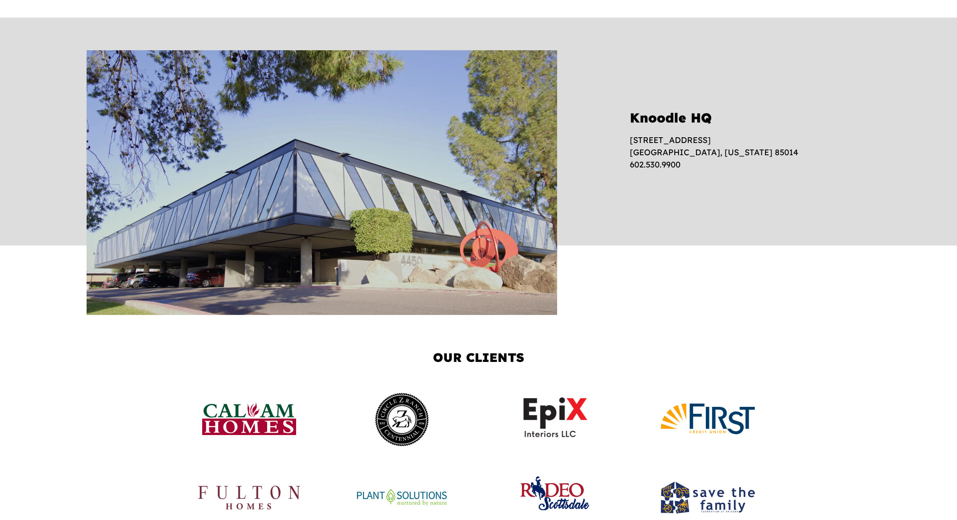
scroll to position [1532, 0]
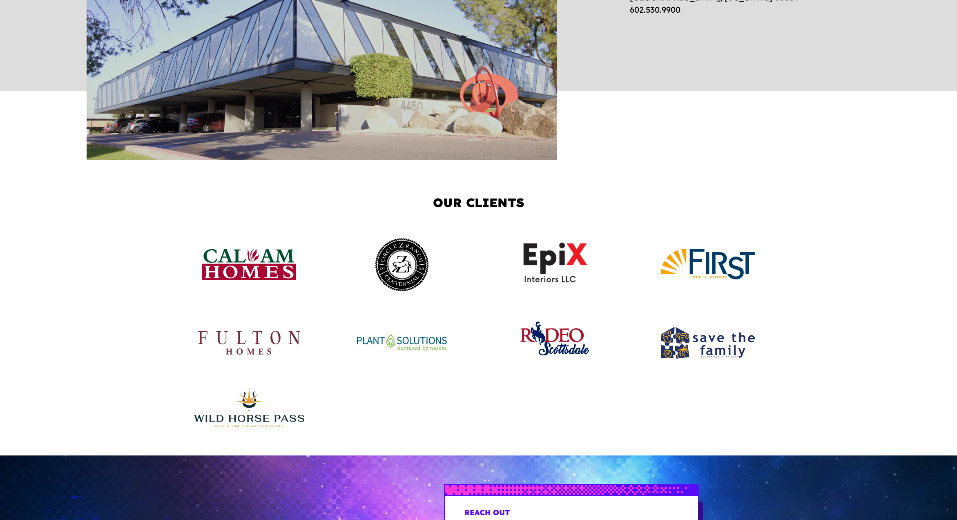
drag, startPoint x: 19, startPoint y: 292, endPoint x: 11, endPoint y: 293, distance: 7.8
click at [19, 292] on div "Our Clients" at bounding box center [478, 311] width 957 height 289
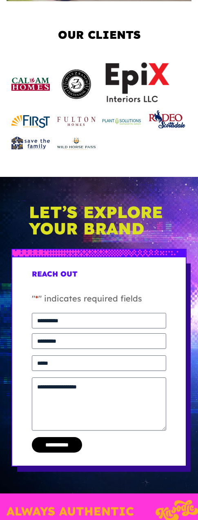
scroll to position [2843, 0]
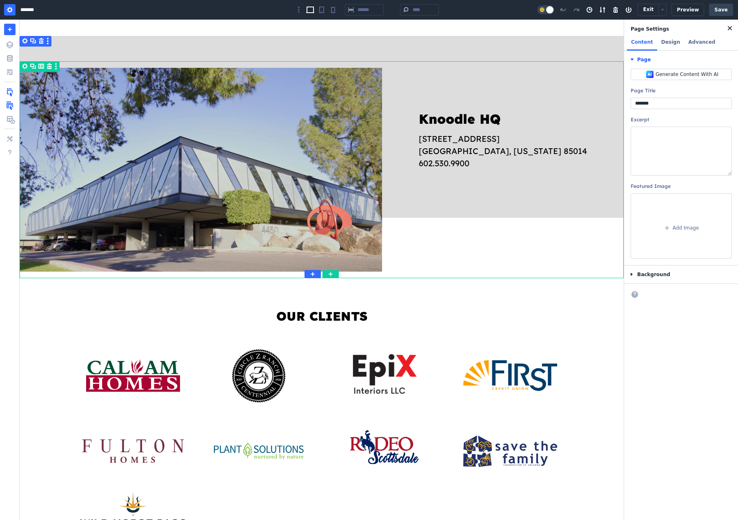
scroll to position [970, 0]
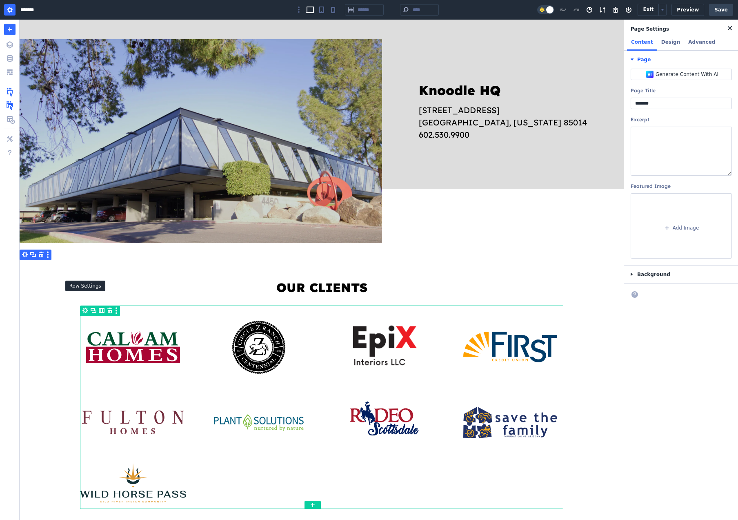
click at [84, 305] on button "Settings" at bounding box center [85, 310] width 8 height 10
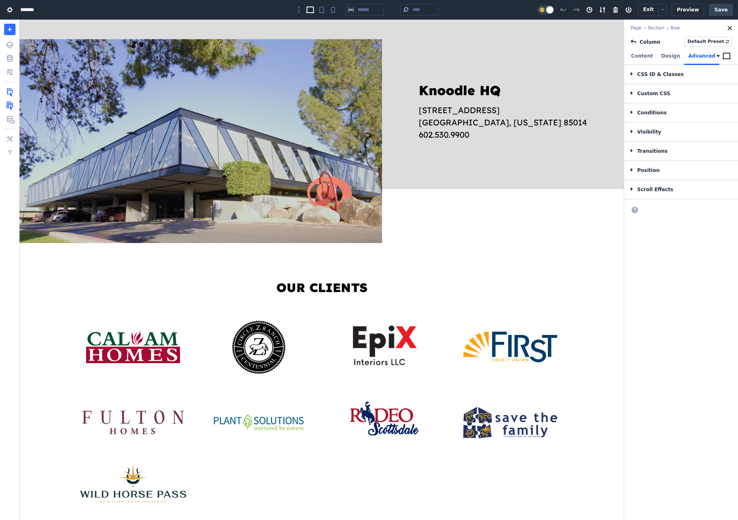
click at [689, 52] on button "Advanced" at bounding box center [701, 57] width 35 height 16
click at [659, 76] on h3 "CSS ID & Classes" at bounding box center [681, 74] width 87 height 5
click at [649, 129] on input "text" at bounding box center [681, 128] width 101 height 11
click at [693, 128] on input "**********" at bounding box center [681, 128] width 101 height 11
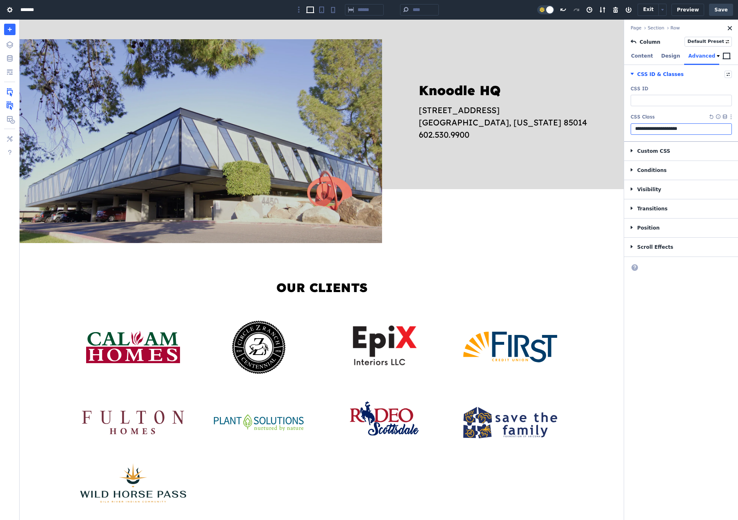
click at [693, 128] on input "**********" at bounding box center [681, 128] width 101 height 11
click at [692, 133] on input "**********" at bounding box center [681, 128] width 101 height 11
type input "**********"
click at [720, 8] on button "Save" at bounding box center [721, 10] width 24 height 12
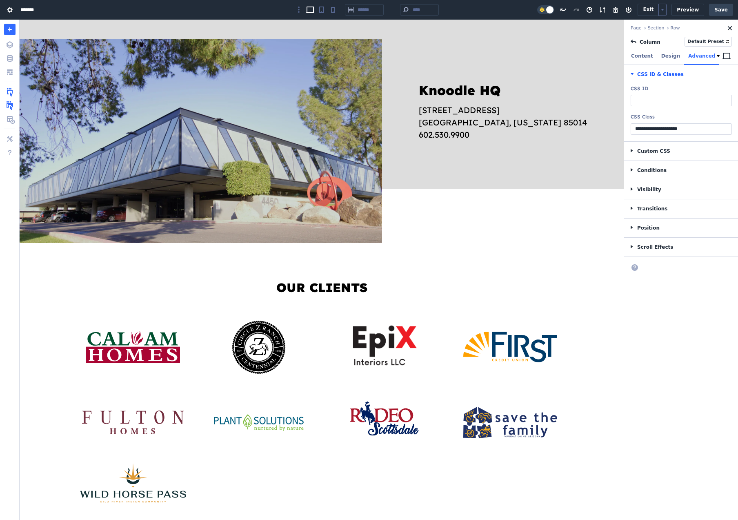
click at [667, 9] on body "About WordPress About WordPress Get Involved WordPress.org Documentation Learn …" at bounding box center [369, 260] width 738 height 520
click at [668, 11] on body "About WordPress About WordPress Get Involved WordPress.org Documentation Learn …" at bounding box center [369, 260] width 738 height 520
click at [684, 41] on button "View Page ⌘ e" at bounding box center [696, 41] width 52 height 12
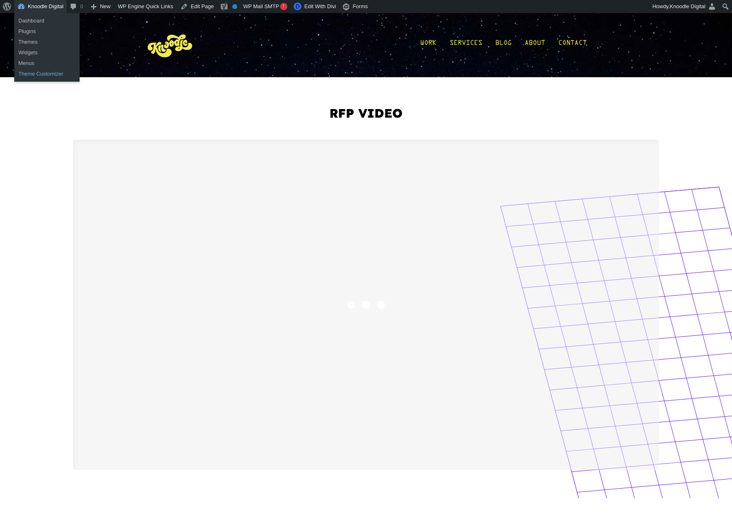
click at [29, 75] on link "Theme Customizer" at bounding box center [46, 74] width 65 height 11
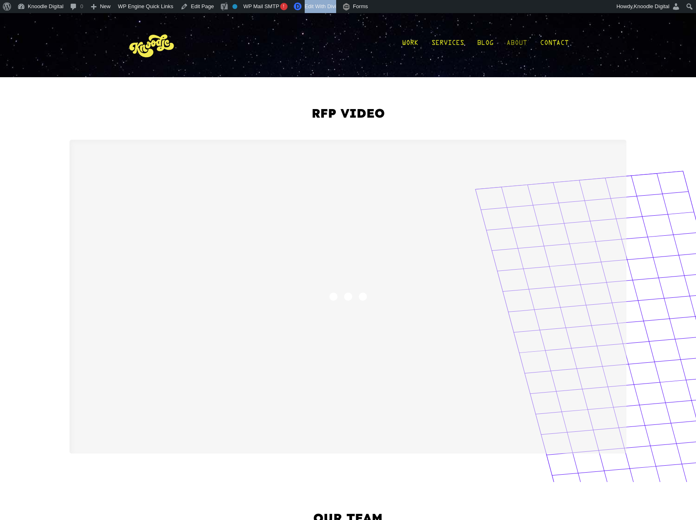
click at [198, 42] on link "About" at bounding box center [516, 45] width 20 height 38
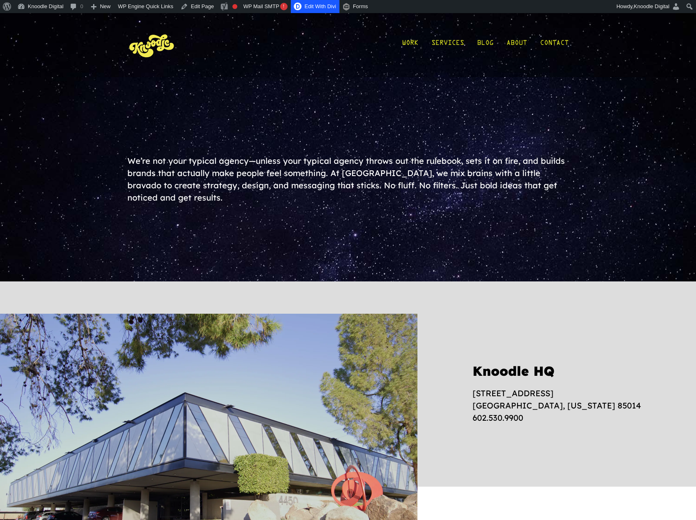
click at [323, 4] on link "Edit With Divi" at bounding box center [315, 6] width 49 height 13
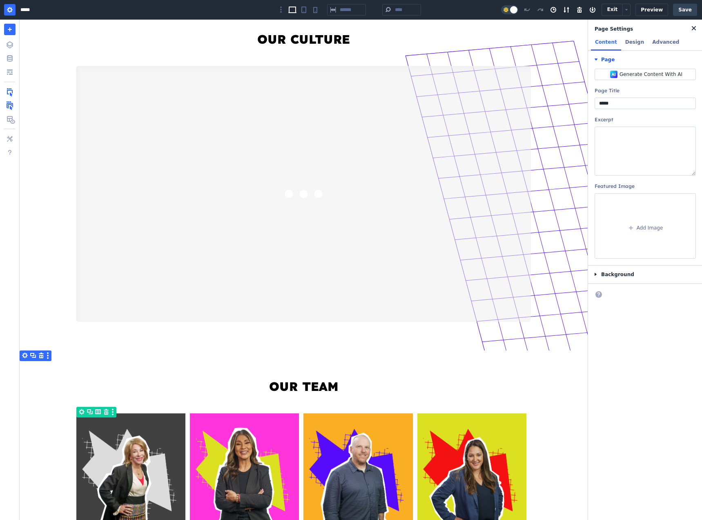
scroll to position [1118, 0]
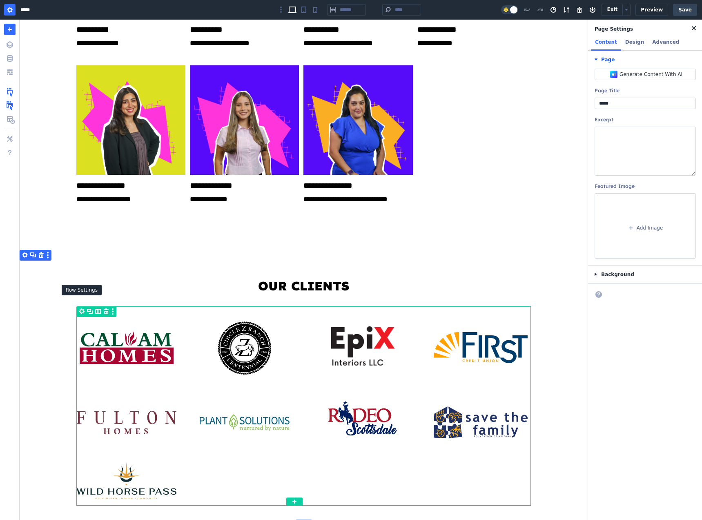
click at [78, 306] on button "Settings" at bounding box center [82, 311] width 8 height 10
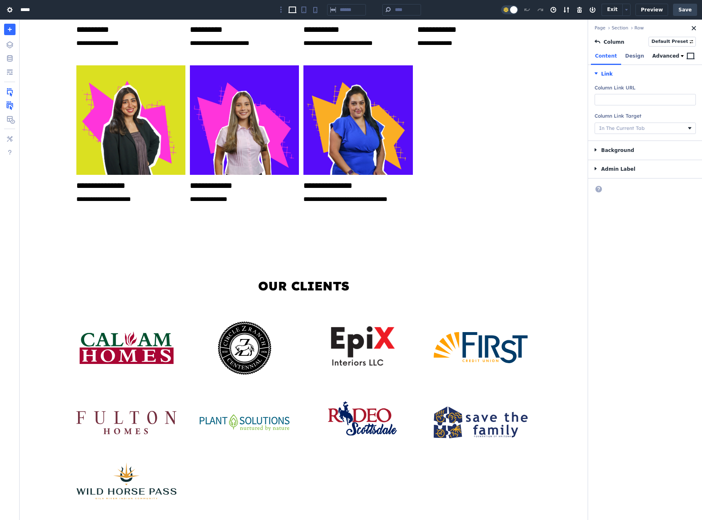
click at [658, 54] on button "Advanced" at bounding box center [665, 57] width 35 height 16
click at [612, 75] on h3 "CSS ID & Classes" at bounding box center [644, 74] width 87 height 5
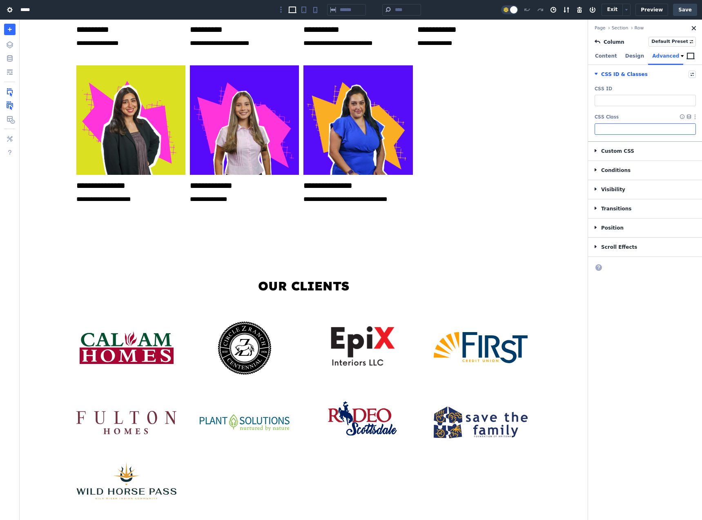
click at [608, 128] on input "text" at bounding box center [645, 128] width 101 height 11
paste input "**********"
type input "**********"
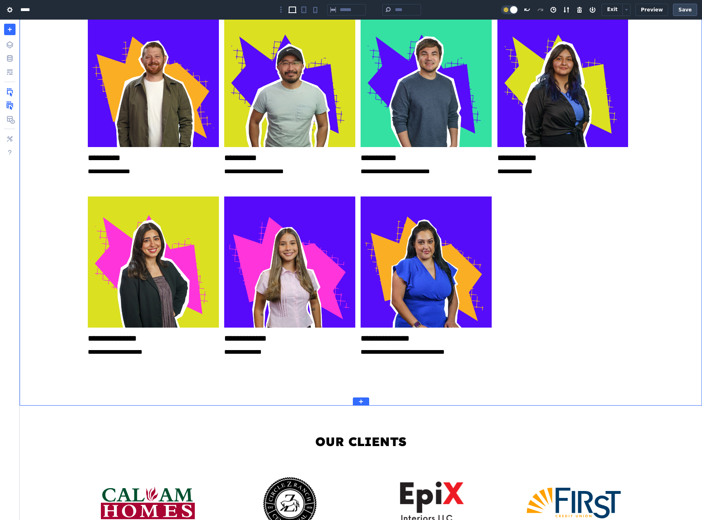
scroll to position [1247, 0]
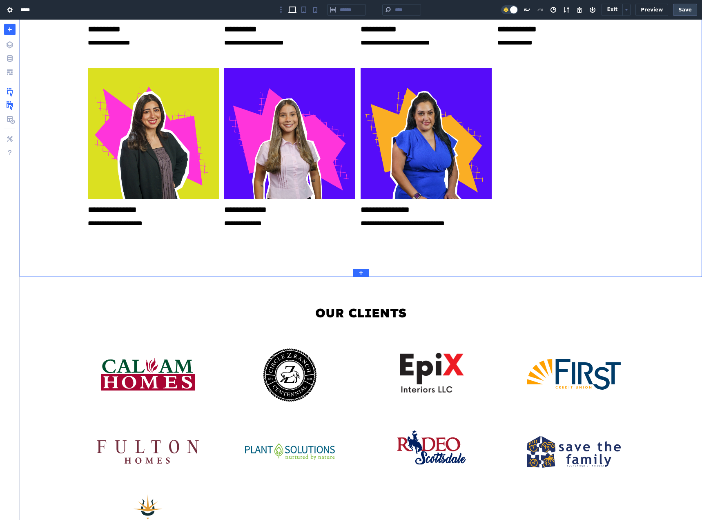
click at [686, 10] on button "Save" at bounding box center [685, 10] width 24 height 12
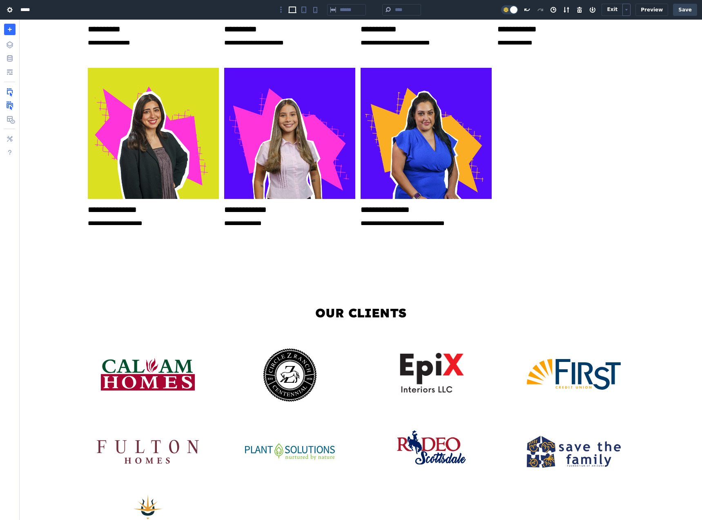
click at [633, 12] on body "About WordPress About WordPress Get Involved WordPress.org Documentation Learn …" at bounding box center [351, 260] width 702 height 520
click at [645, 36] on button "View Page ⌘ e" at bounding box center [661, 41] width 52 height 12
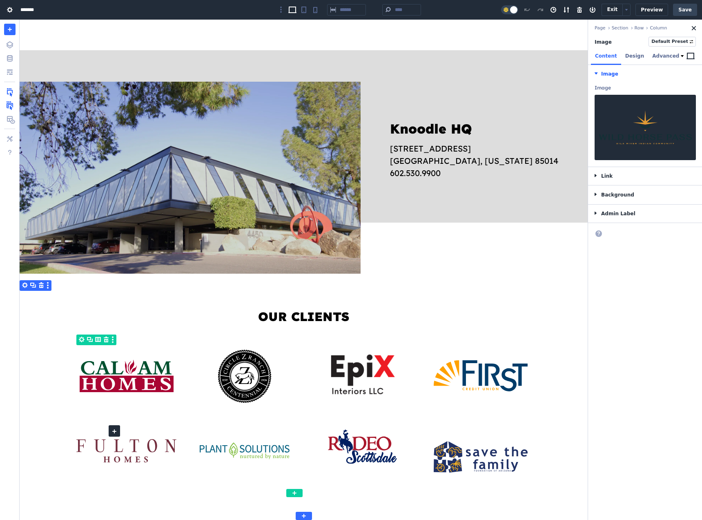
scroll to position [910, 0]
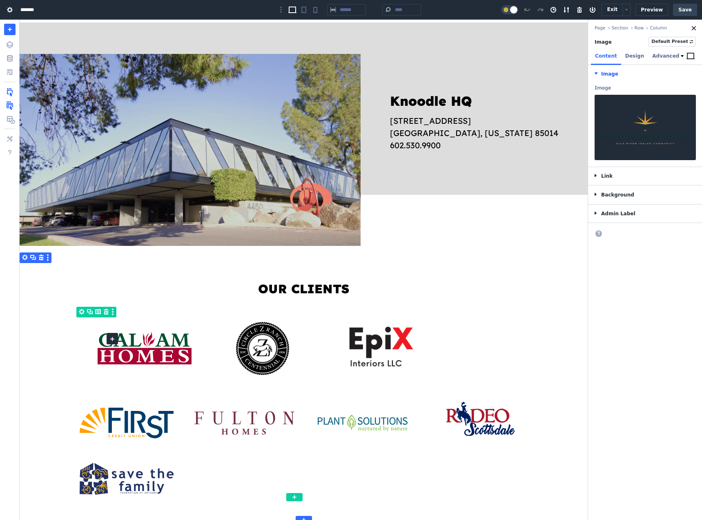
drag, startPoint x: 113, startPoint y: 458, endPoint x: 112, endPoint y: 339, distance: 119.7
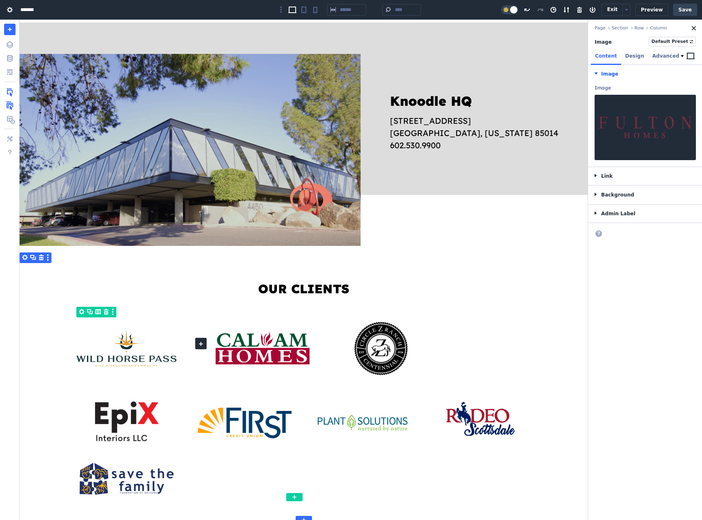
drag, startPoint x: 230, startPoint y: 397, endPoint x: 201, endPoint y: 343, distance: 61.2
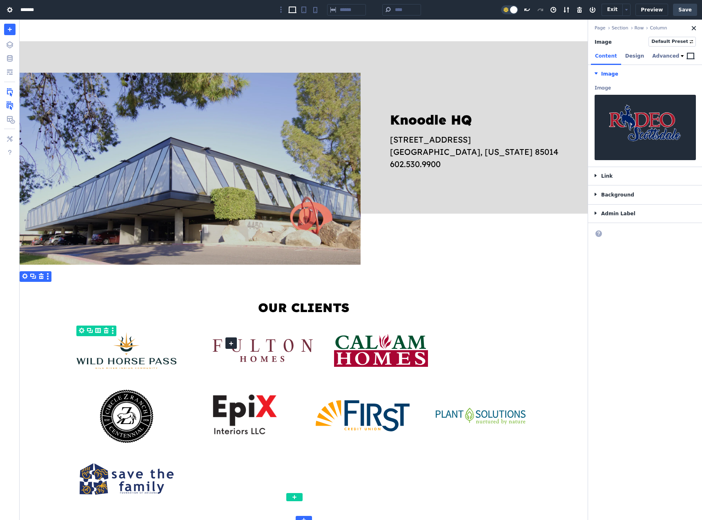
drag, startPoint x: 466, startPoint y: 398, endPoint x: 231, endPoint y: 343, distance: 241.2
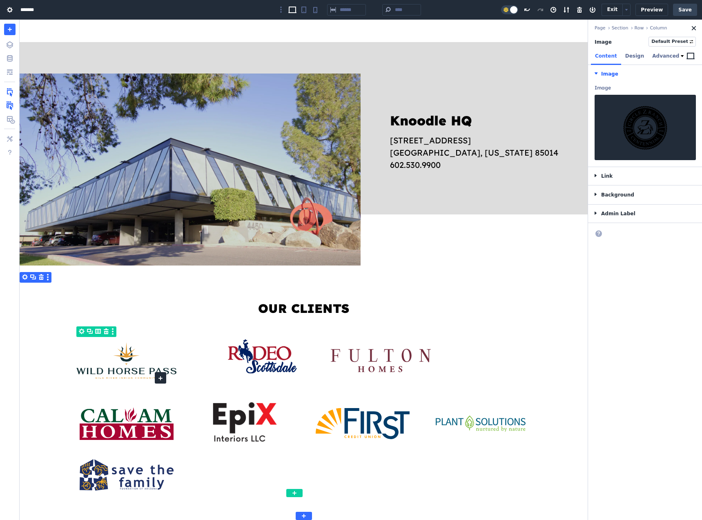
scroll to position [886, 0]
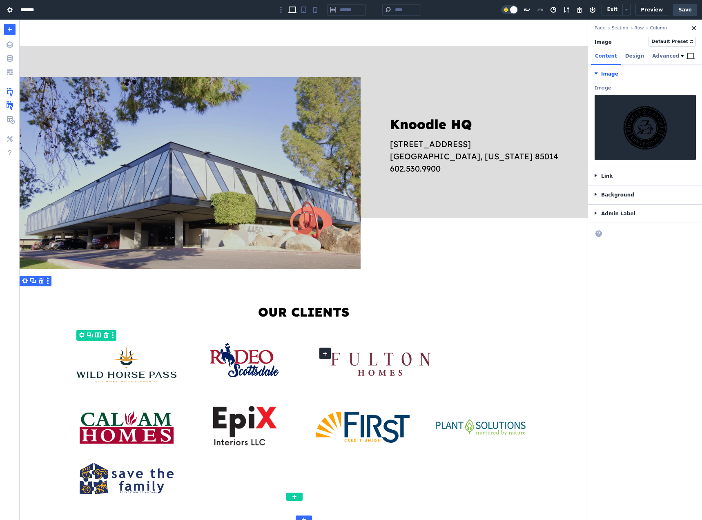
drag, startPoint x: 114, startPoint y: 382, endPoint x: 325, endPoint y: 353, distance: 212.7
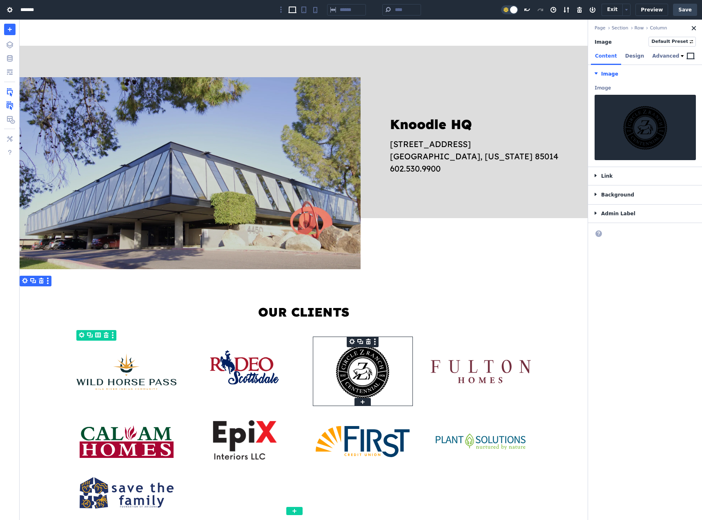
scroll to position [901, 0]
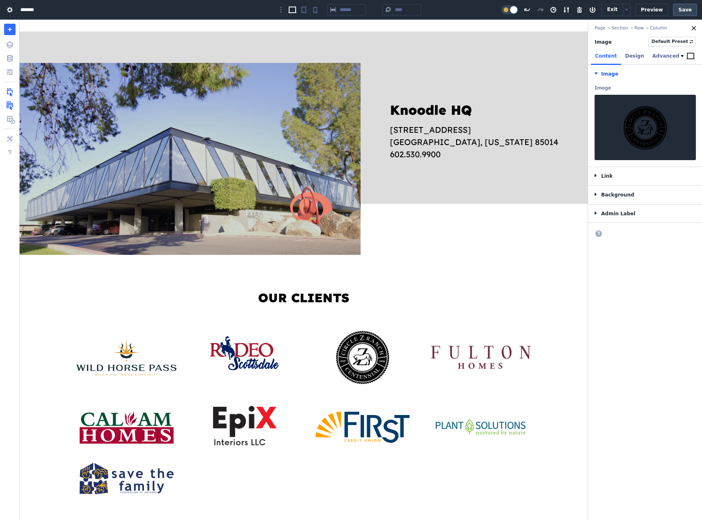
click at [681, 11] on button "Save" at bounding box center [685, 10] width 24 height 12
click at [631, 7] on body "About WordPress About WordPress Get Involved WordPress.org Documentation Learn …" at bounding box center [351, 260] width 702 height 520
click at [642, 38] on button "View Page ⌘ e" at bounding box center [659, 41] width 52 height 12
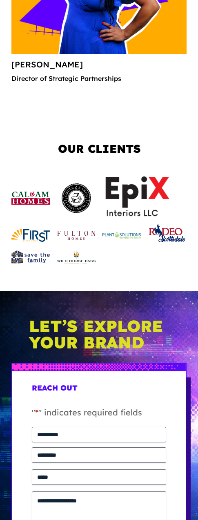
scroll to position [3082, 0]
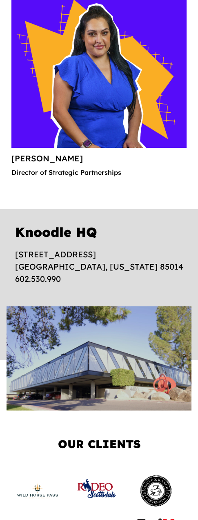
scroll to position [2745, 0]
